Goal: Entertainment & Leisure: Consume media (video, audio)

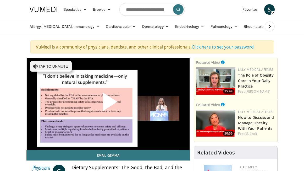
click at [108, 104] on span "Video Player" at bounding box center [108, 104] width 0 height 0
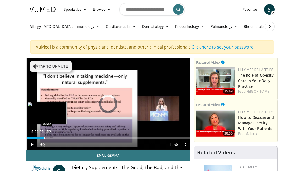
click at [44, 137] on div "Progress Bar" at bounding box center [44, 138] width 1 height 2
click at [51, 139] on div "Progress Bar" at bounding box center [51, 138] width 1 height 2
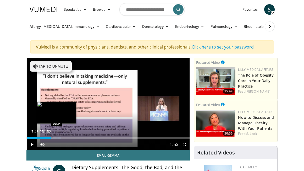
click at [57, 137] on div "Progress Bar" at bounding box center [57, 138] width 1 height 2
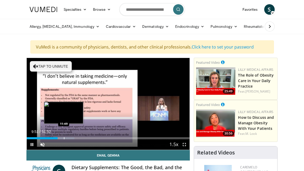
click at [64, 138] on video-js "**********" at bounding box center [108, 104] width 163 height 92
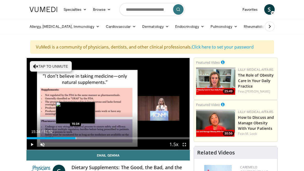
click at [76, 138] on div "Progress Bar" at bounding box center [76, 138] width 1 height 2
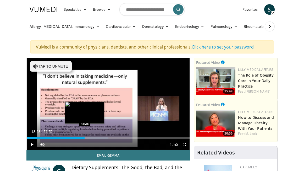
click at [85, 137] on div "Progress Bar" at bounding box center [85, 138] width 1 height 2
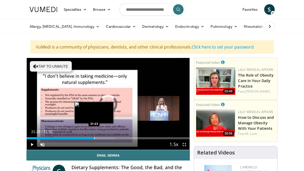
click at [94, 138] on div "Progress Bar" at bounding box center [94, 138] width 1 height 2
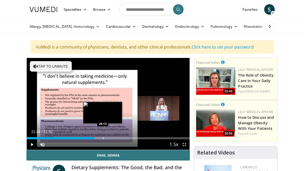
click at [103, 138] on div "Progress Bar" at bounding box center [103, 138] width 1 height 2
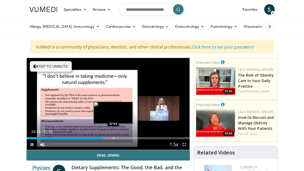
click at [114, 138] on div "Progress Bar" at bounding box center [114, 138] width 1 height 2
click at [109, 138] on div "Progress Bar" at bounding box center [109, 138] width 1 height 2
click at [110, 138] on div "Progress Bar" at bounding box center [110, 138] width 1 height 2
click at [113, 137] on div "Progress Bar" at bounding box center [113, 138] width 1 height 2
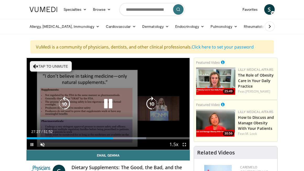
click at [36, 66] on icon "Video Player" at bounding box center [35, 66] width 5 height 5
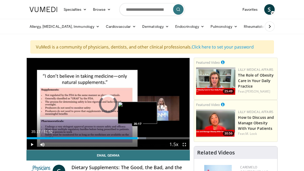
click at [138, 137] on div "Progress Bar" at bounding box center [138, 138] width 1 height 2
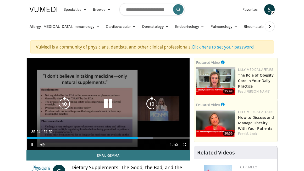
click at [142, 138] on div "Loaded : 77.44% 35:24 35:17" at bounding box center [108, 138] width 163 height 2
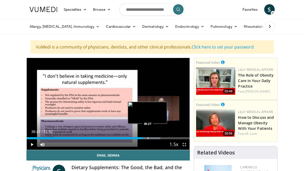
click at [148, 138] on div "Progress Bar" at bounding box center [148, 138] width 1 height 2
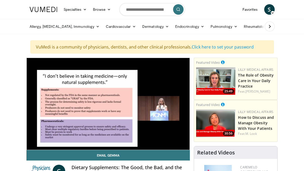
click at [156, 138] on div "10 seconds Tap to unmute" at bounding box center [108, 104] width 163 height 92
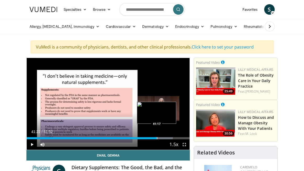
click at [157, 139] on div "Progress Bar" at bounding box center [157, 138] width 1 height 2
click at [153, 138] on div "Progress Bar" at bounding box center [153, 138] width 1 height 2
click at [151, 138] on div "Progress Bar" at bounding box center [151, 138] width 1 height 2
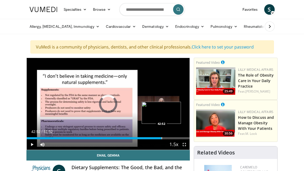
click at [162, 138] on div "Progress Bar" at bounding box center [162, 138] width 1 height 2
click at [165, 138] on div "Progress Bar" at bounding box center [165, 138] width 1 height 2
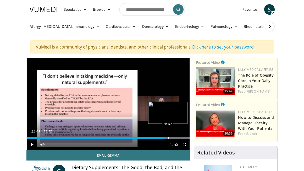
click at [168, 139] on div "Progress Bar" at bounding box center [168, 138] width 1 height 2
click at [171, 138] on div "Progress Bar" at bounding box center [171, 138] width 1 height 2
click at [173, 138] on div "Progress Bar" at bounding box center [173, 138] width 1 height 2
click at [175, 138] on div "Progress Bar" at bounding box center [175, 138] width 1 height 2
click at [177, 138] on div "Progress Bar" at bounding box center [177, 138] width 1 height 2
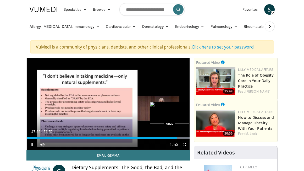
click at [179, 138] on div "Progress Bar" at bounding box center [179, 138] width 1 height 2
click at [182, 138] on div "Progress Bar" at bounding box center [182, 138] width 1 height 2
click at [186, 139] on div "Progress Bar" at bounding box center [186, 138] width 1 height 2
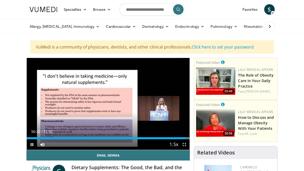
click at [31, 144] on span "Video Player" at bounding box center [32, 144] width 10 height 10
